Goal: Book appointment/travel/reservation

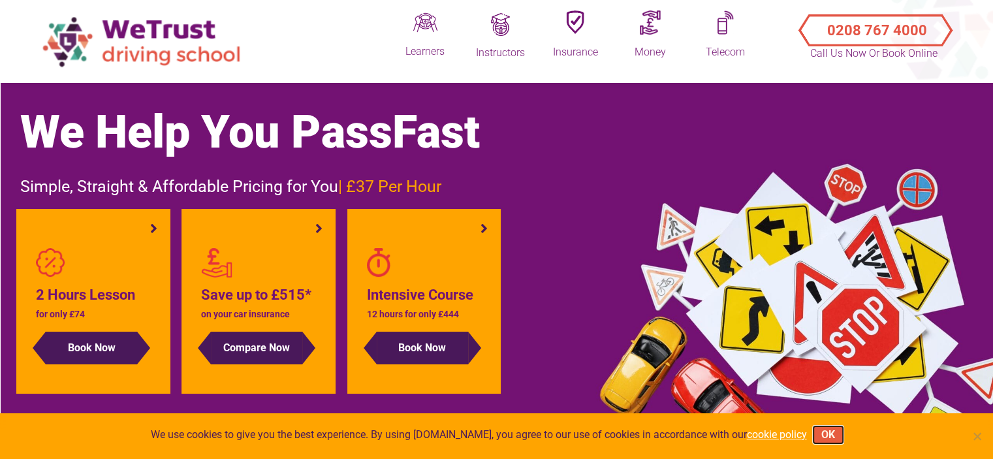
click at [813, 430] on button "OK" at bounding box center [827, 434] width 29 height 17
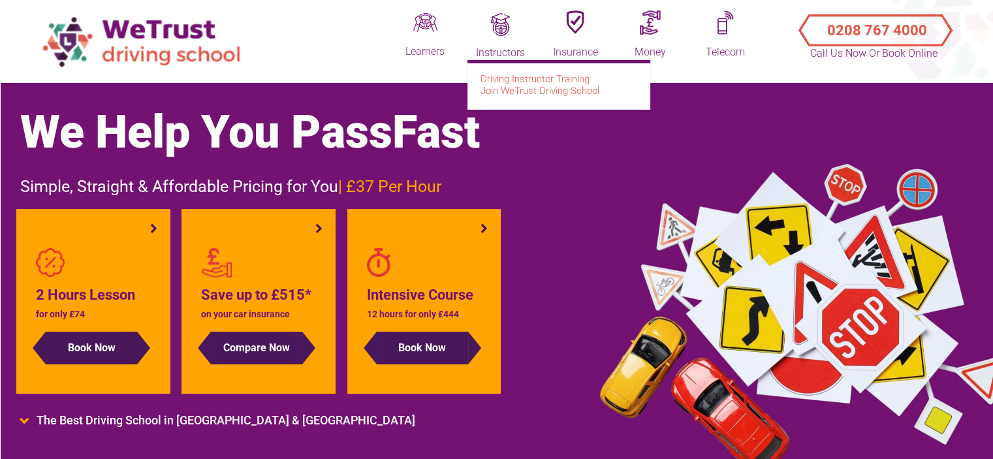
click at [499, 42] on li "Instructors Driving Instructor Training Join WeTrust Driving School" at bounding box center [499, 34] width 65 height 54
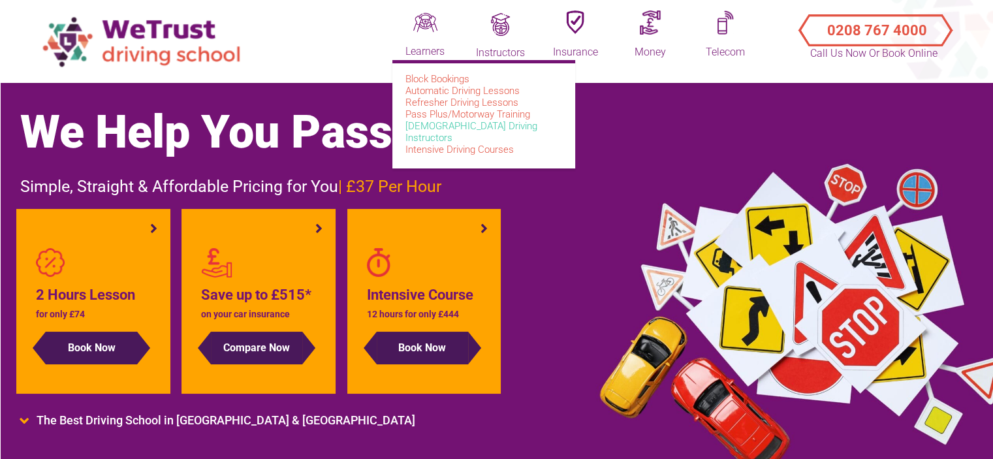
click at [439, 125] on link "[DEMOGRAPHIC_DATA] Driving Instructors" at bounding box center [471, 132] width 132 height 24
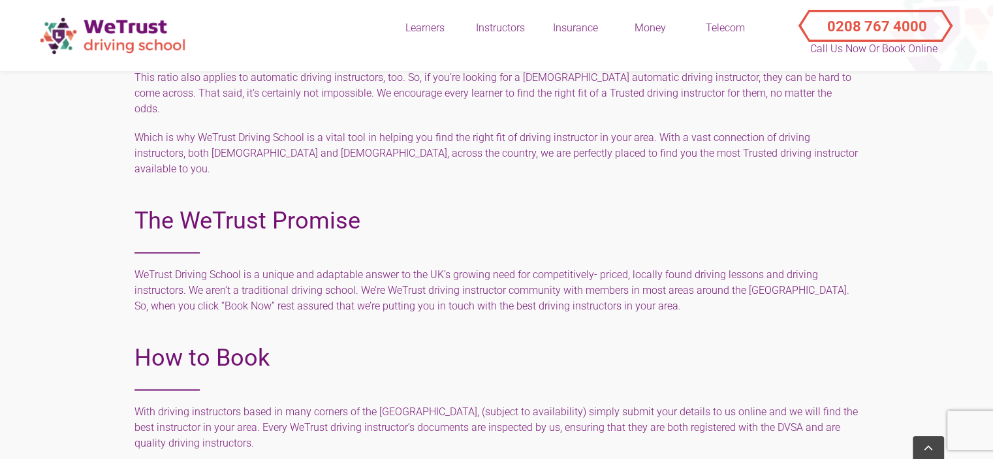
scroll to position [1502, 0]
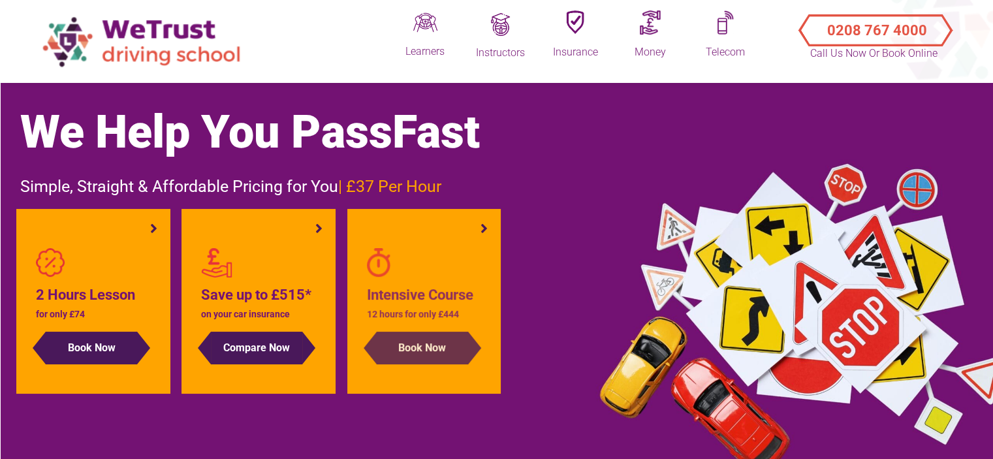
click at [460, 353] on button "Book Now" at bounding box center [422, 348] width 91 height 33
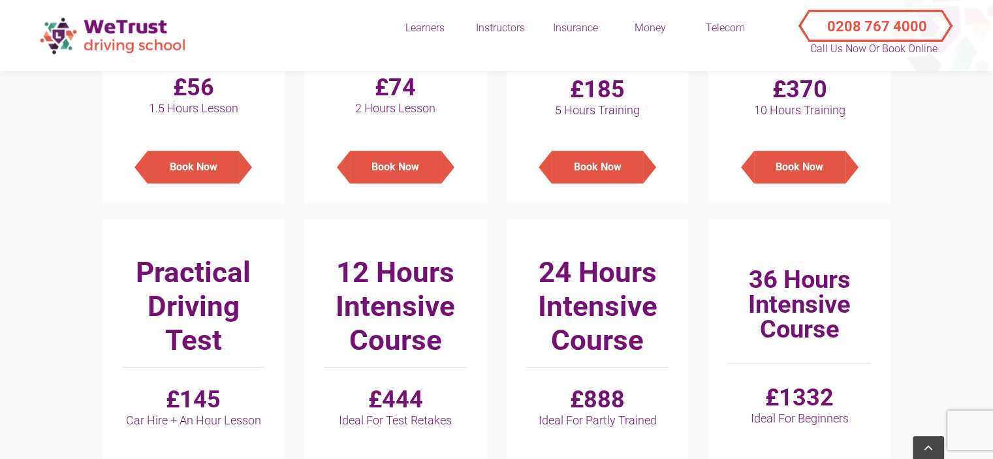
scroll to position [718, 0]
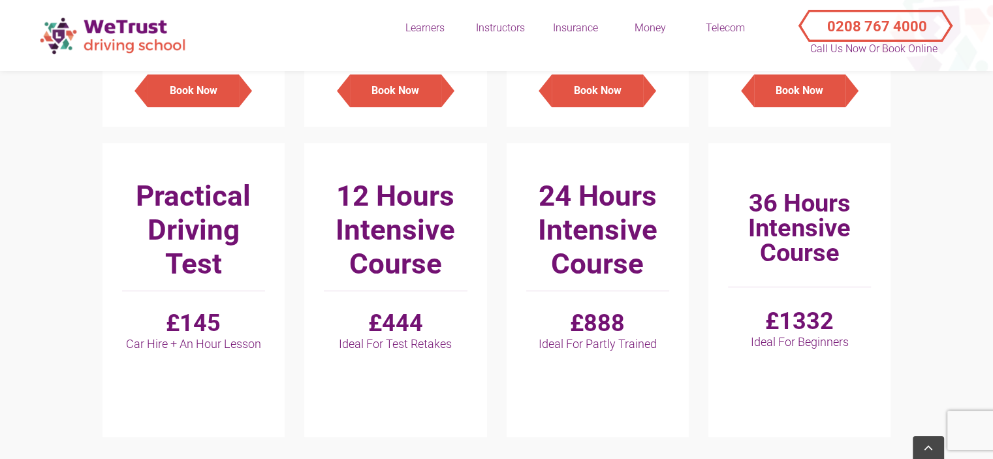
click at [598, 221] on h3 "24 Hours Intensive Course" at bounding box center [597, 230] width 143 height 102
click at [562, 345] on span "Ideal For Partly Trained" at bounding box center [597, 344] width 143 height 14
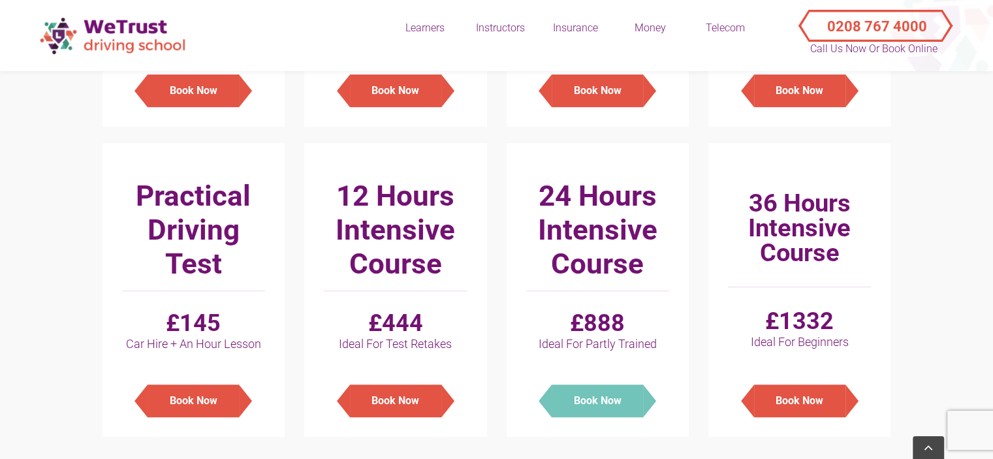
click at [597, 396] on button "Book Now" at bounding box center [597, 401] width 91 height 33
type input "Manual - 24 Hours Intensive Course : £888"
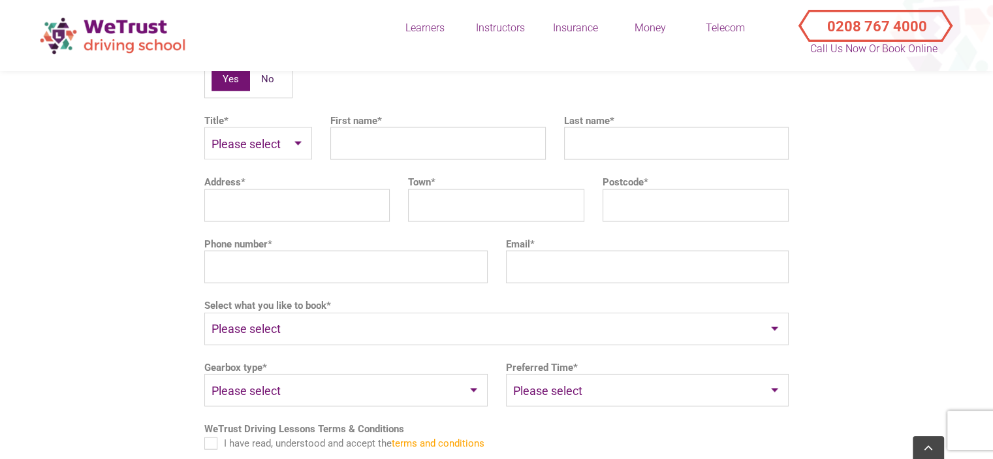
scroll to position [2758, 0]
click at [470, 375] on select "Please select Auto Manual" at bounding box center [345, 391] width 283 height 33
click at [569, 385] on ul "Are you the pupil? * Yes No Title * Please select Mr Mrs Ms Other  First name …" at bounding box center [496, 318] width 584 height 541
click at [570, 375] on select "Please select Weekdays Weekends Evenings" at bounding box center [647, 391] width 283 height 33
click at [896, 203] on section "Get in touch with WeTrust Driving Instructor in your area Enter your details to…" at bounding box center [496, 238] width 993 height 883
